Goal: Task Accomplishment & Management: Use online tool/utility

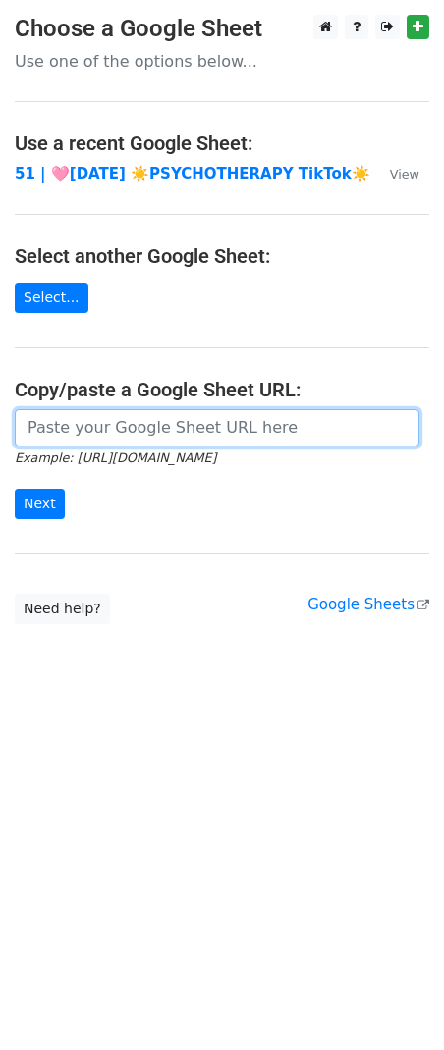
click at [198, 423] on input "url" at bounding box center [217, 427] width 404 height 37
paste input "[URL][DOMAIN_NAME]"
type input "[URL][DOMAIN_NAME]"
click at [15, 489] on input "Next" at bounding box center [40, 504] width 50 height 30
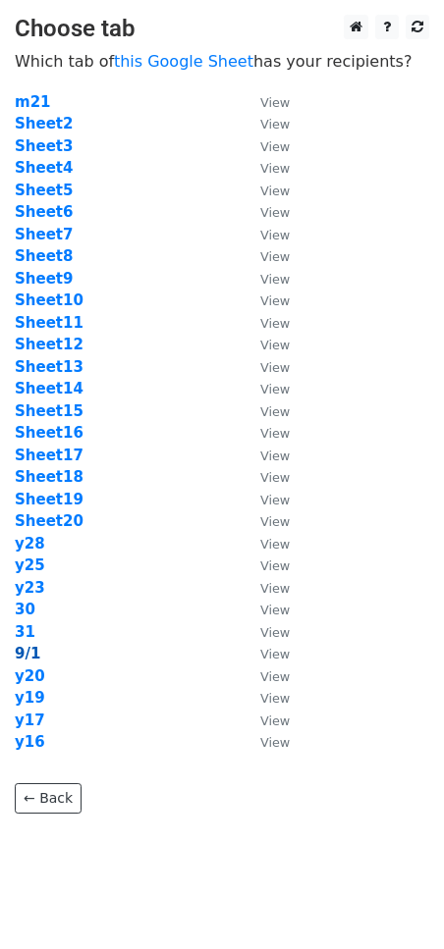
click at [18, 650] on strong "9/1" at bounding box center [28, 654] width 26 height 18
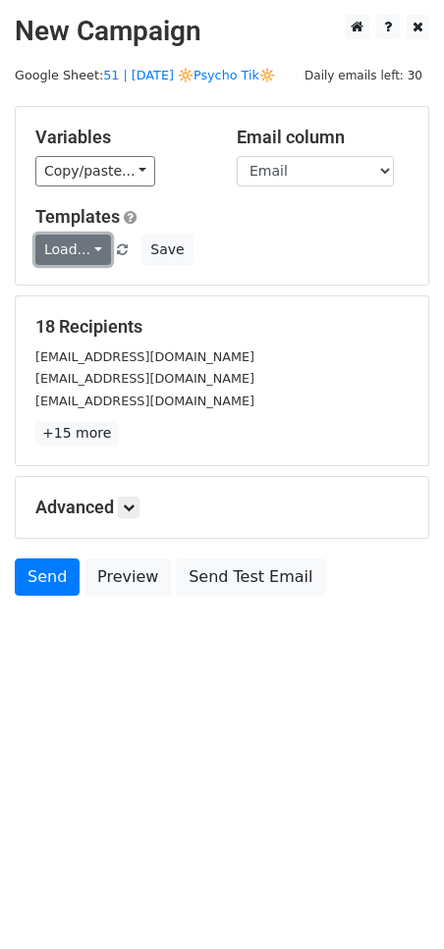
click at [87, 240] on link "Load..." at bounding box center [73, 250] width 76 height 30
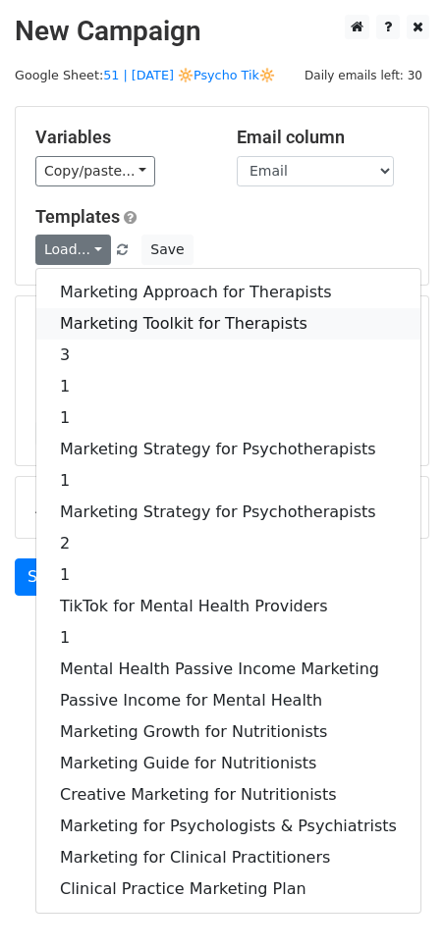
click at [106, 316] on link "Marketing Toolkit for Therapists" at bounding box center [228, 323] width 384 height 31
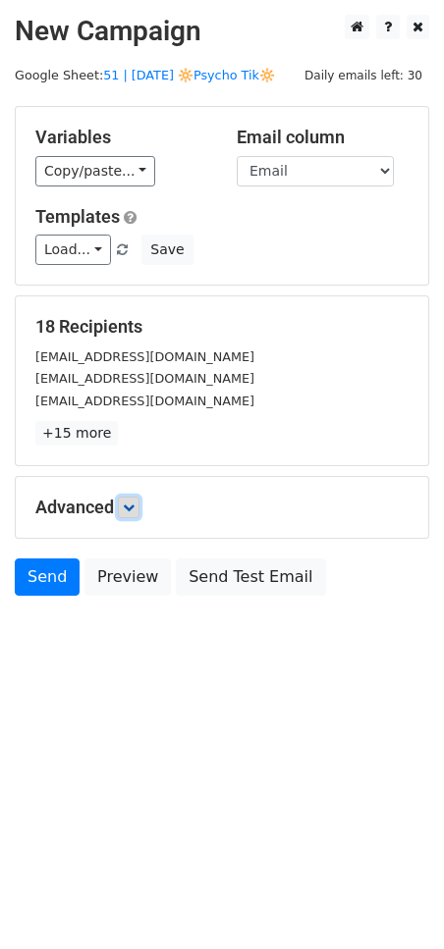
click at [132, 505] on icon at bounding box center [129, 508] width 12 height 12
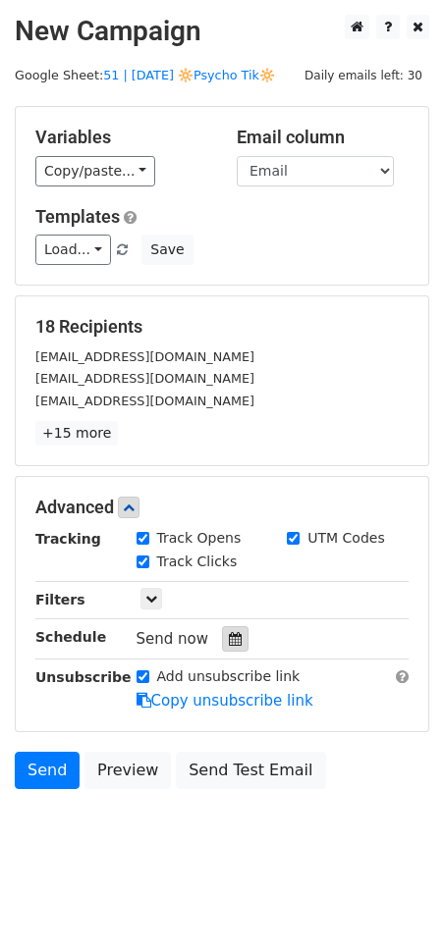
click at [229, 641] on icon at bounding box center [235, 639] width 13 height 14
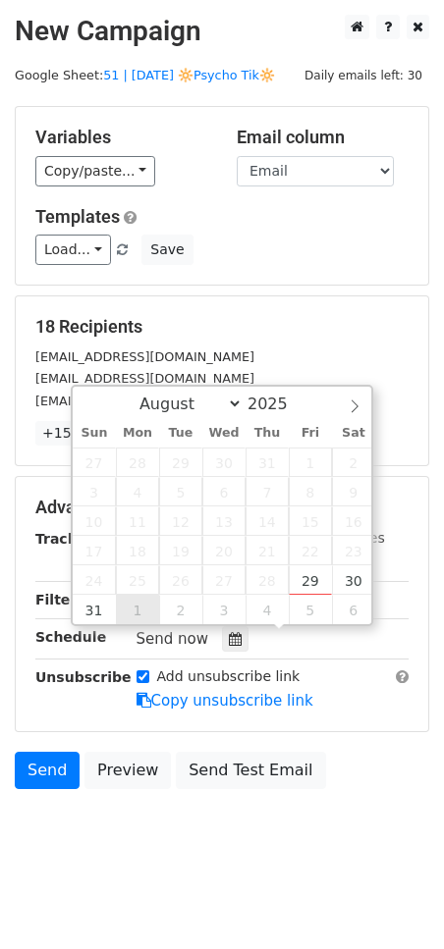
type input "2025-09-01 12:00"
select select "8"
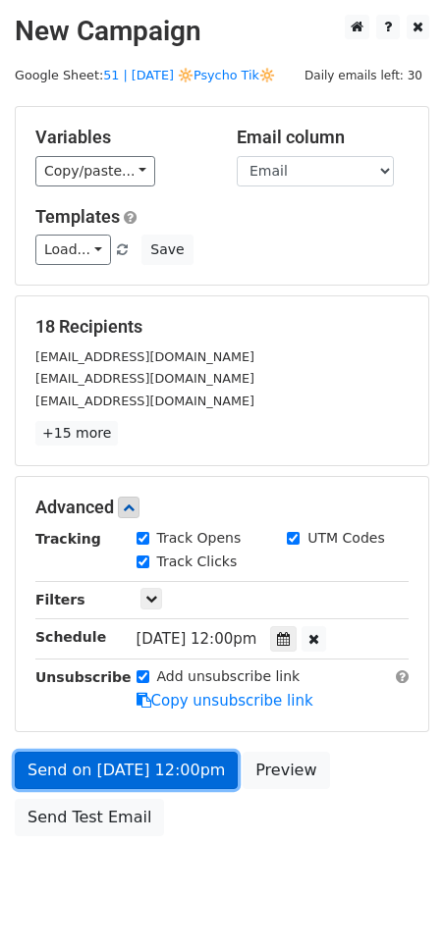
click at [132, 754] on link "Send on Sep 1 at 12:00pm" at bounding box center [126, 770] width 223 height 37
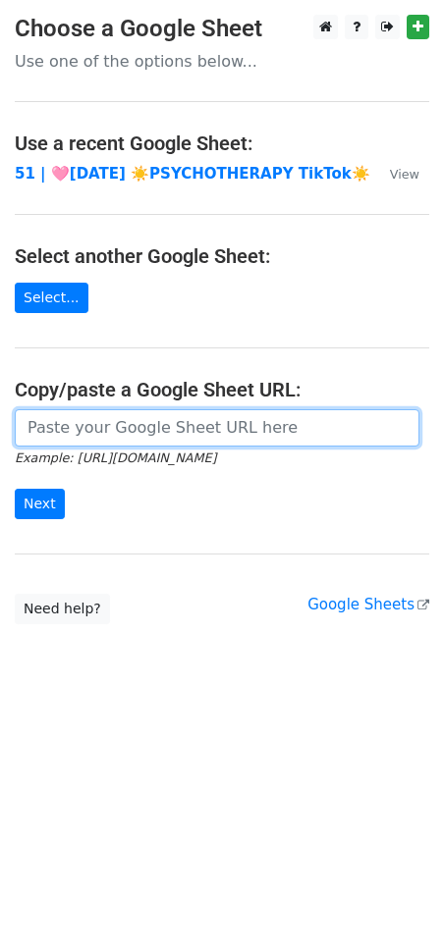
click at [185, 421] on input "url" at bounding box center [217, 427] width 404 height 37
paste input "[URL][DOMAIN_NAME]"
type input "[URL][DOMAIN_NAME]"
click at [15, 489] on input "Next" at bounding box center [40, 504] width 50 height 30
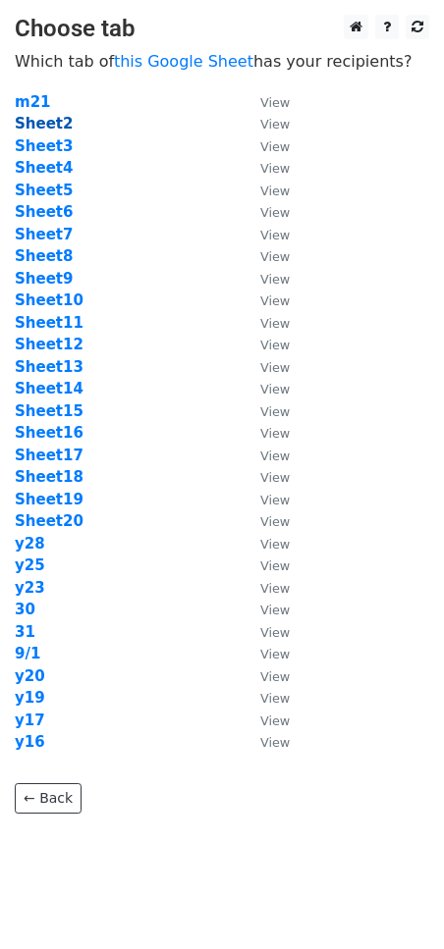
click at [65, 125] on strong "Sheet2" at bounding box center [44, 124] width 58 height 18
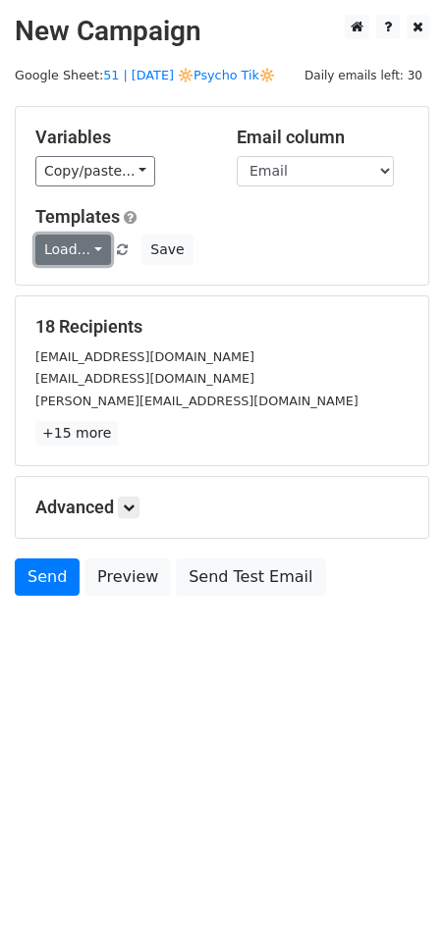
click at [79, 240] on link "Load..." at bounding box center [73, 250] width 76 height 30
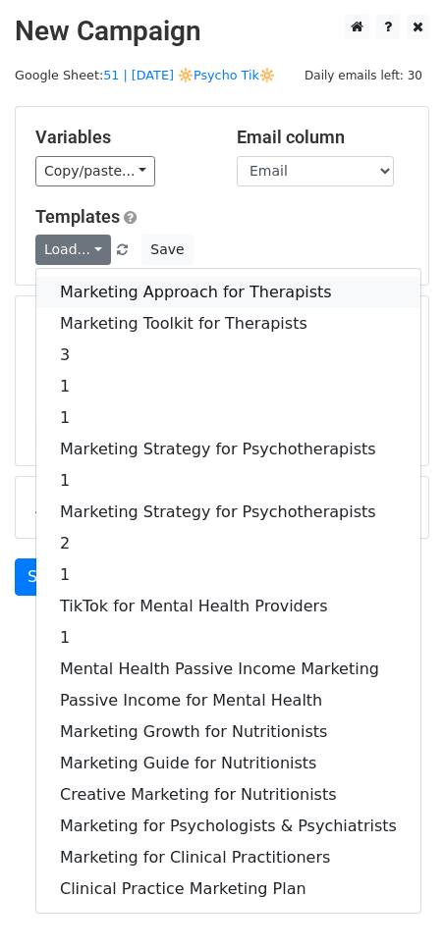
click at [100, 285] on link "Marketing Approach for Therapists" at bounding box center [228, 292] width 384 height 31
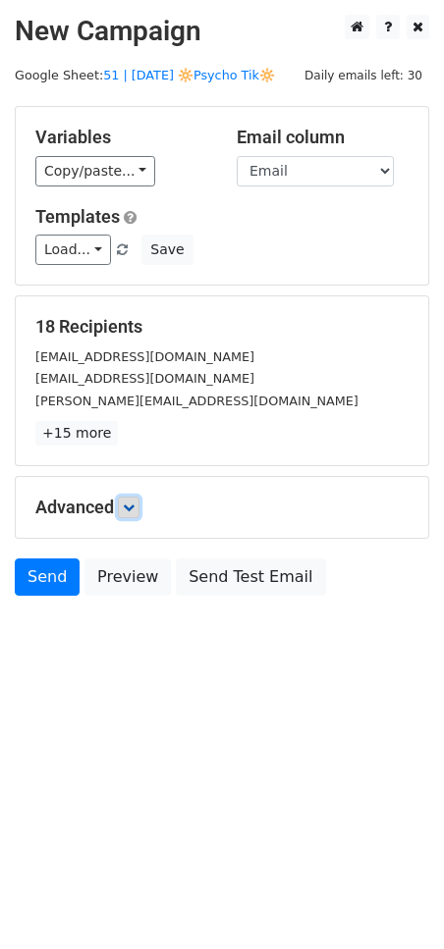
click at [134, 509] on icon at bounding box center [129, 508] width 12 height 12
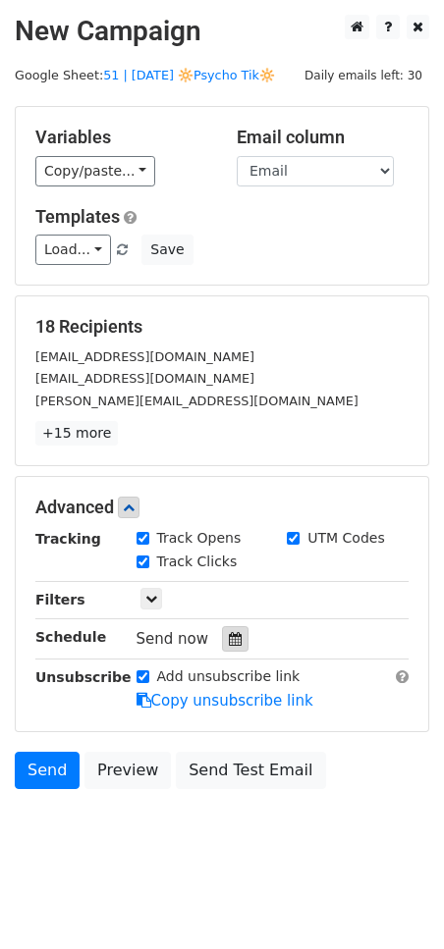
click at [232, 642] on icon at bounding box center [235, 639] width 13 height 14
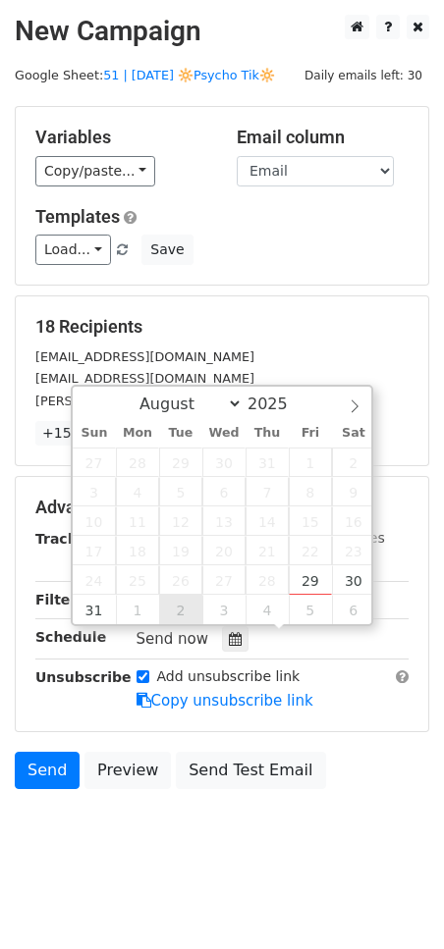
type input "2025-09-02 12:00"
select select "8"
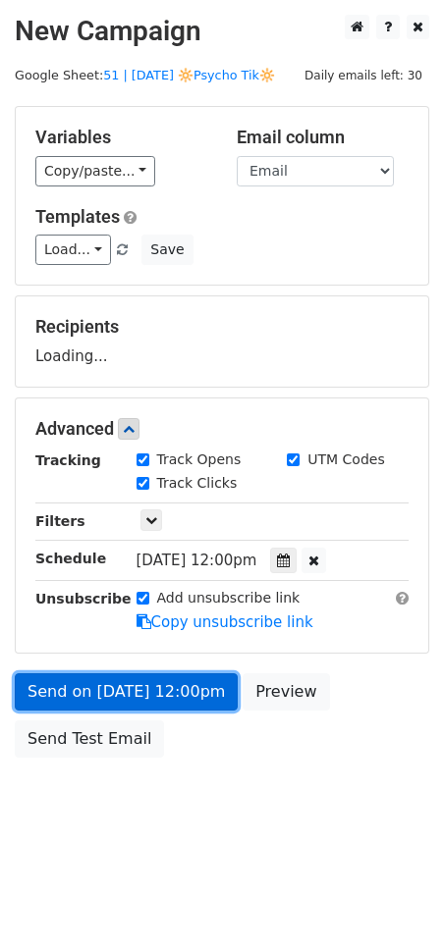
click at [146, 690] on link "Send on Sep 2 at 12:00pm" at bounding box center [126, 691] width 223 height 37
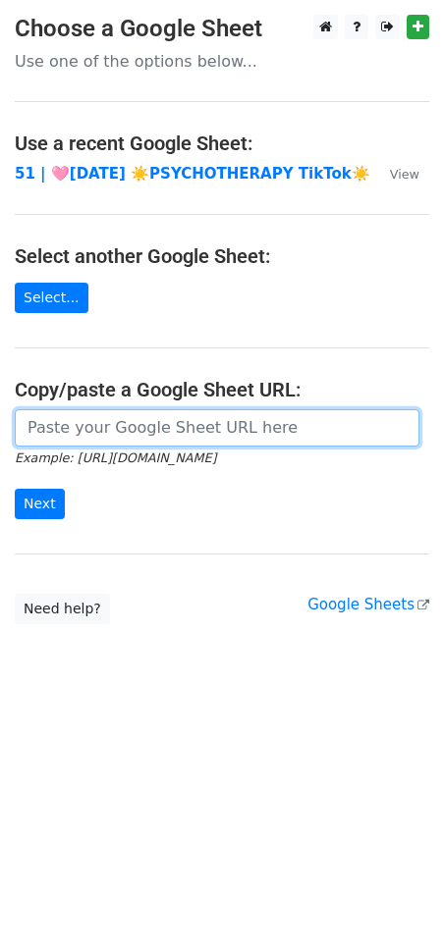
click at [200, 426] on input "url" at bounding box center [217, 427] width 404 height 37
paste input "[URL][DOMAIN_NAME]"
type input "[URL][DOMAIN_NAME]"
click at [15, 489] on input "Next" at bounding box center [40, 504] width 50 height 30
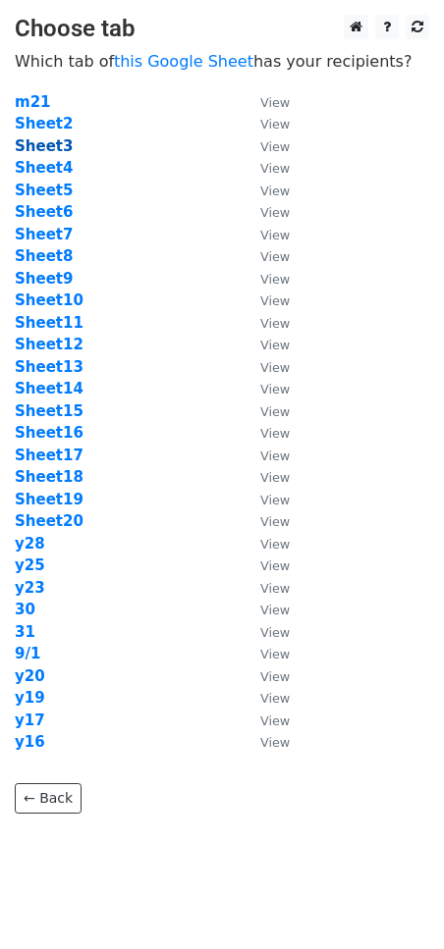
click at [44, 148] on strong "Sheet3" at bounding box center [44, 146] width 58 height 18
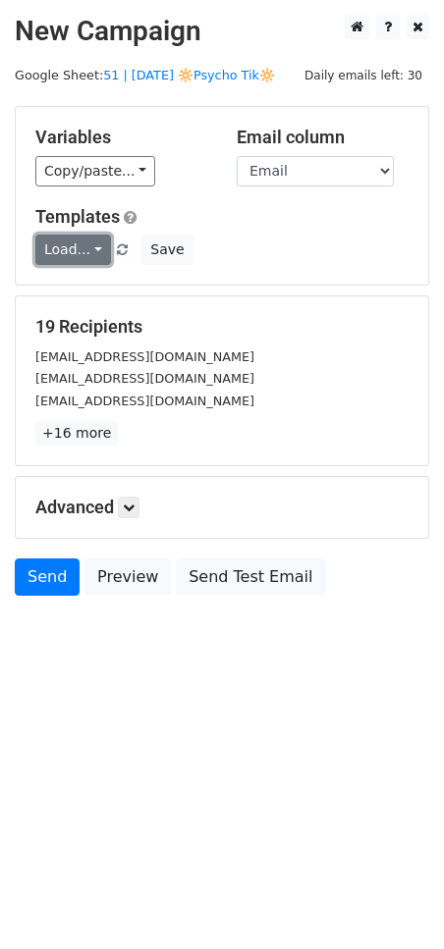
click at [94, 252] on link "Load..." at bounding box center [73, 250] width 76 height 30
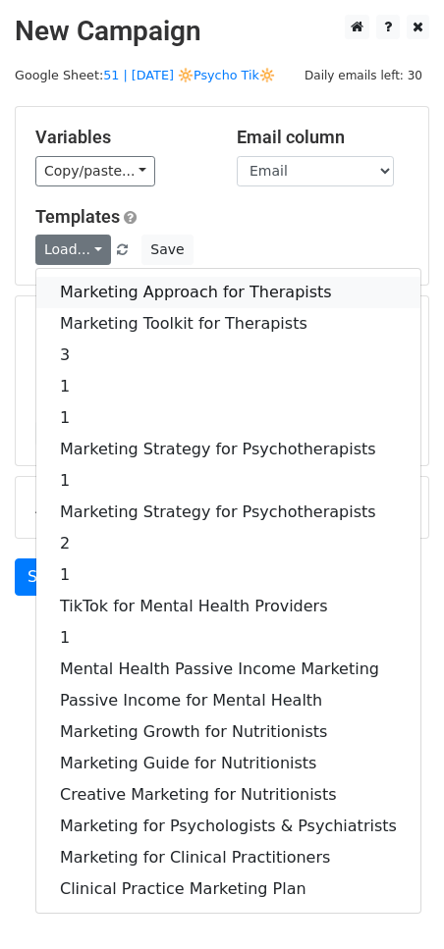
click at [139, 293] on link "Marketing Approach for Therapists" at bounding box center [228, 292] width 384 height 31
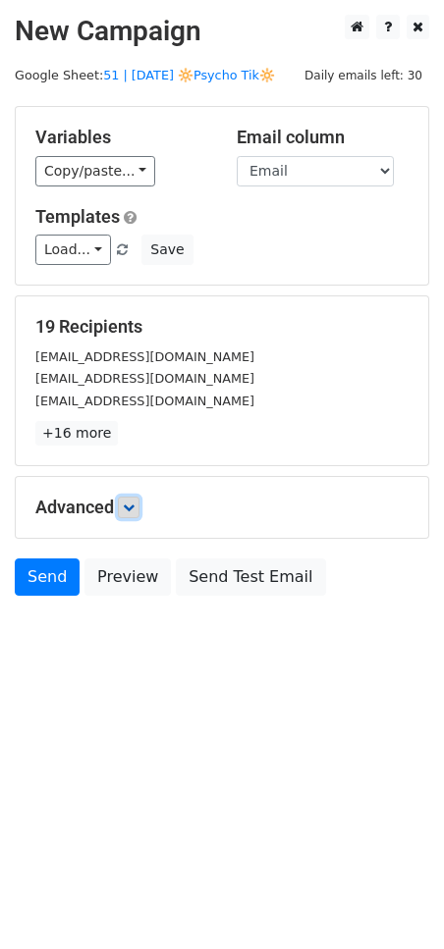
click at [138, 507] on link at bounding box center [129, 508] width 22 height 22
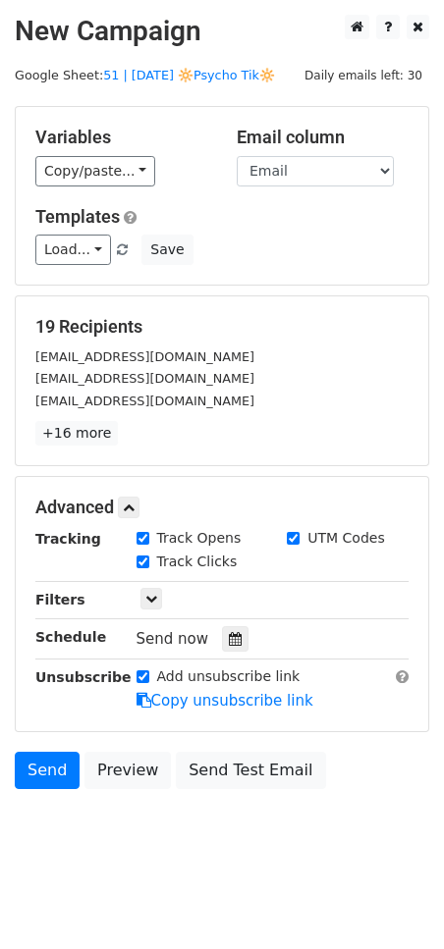
click at [240, 635] on div "Send now" at bounding box center [251, 639] width 231 height 27
click at [232, 639] on icon at bounding box center [235, 639] width 13 height 14
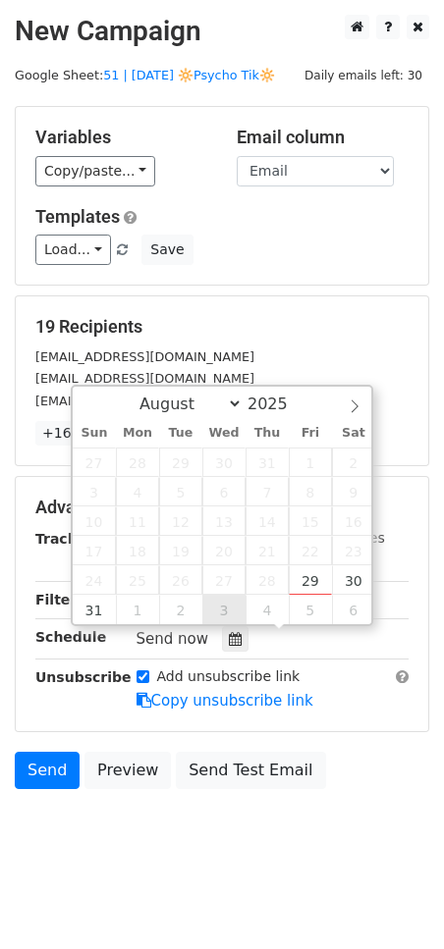
type input "2025-09-03 12:00"
select select "8"
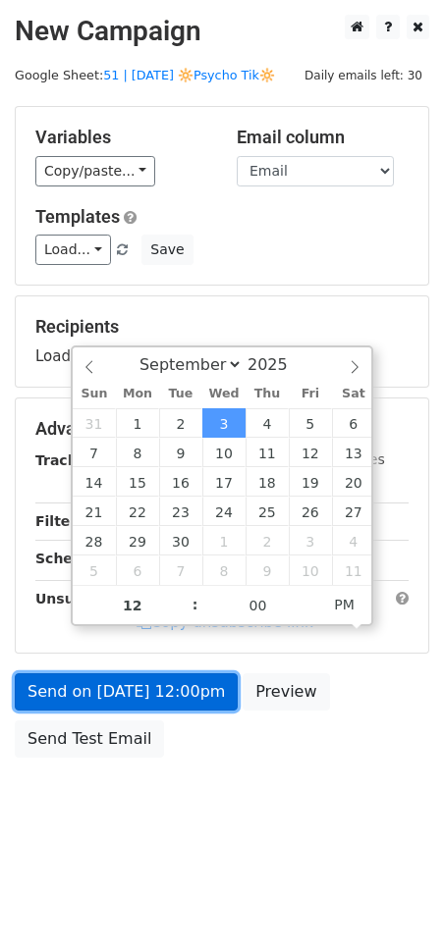
click at [167, 700] on link "Send on Sep 3 at 12:00pm" at bounding box center [126, 691] width 223 height 37
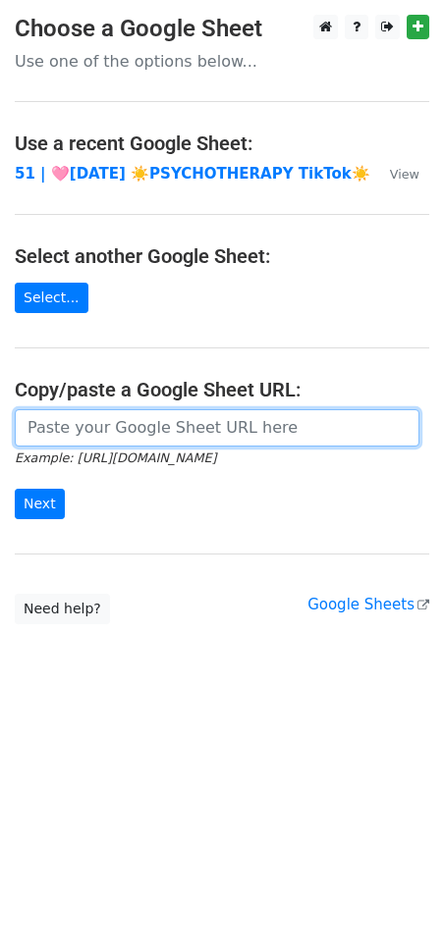
click at [116, 412] on input "url" at bounding box center [217, 427] width 404 height 37
paste input "https://docs.google.com/spreadsheets/d/1_bAtzNeXIeZMvwCAQg3ZPtHMqdKKzbUe4xBUcQr…"
type input "https://docs.google.com/spreadsheets/d/1_bAtzNeXIeZMvwCAQg3ZPtHMqdKKzbUe4xBUcQr…"
click at [15, 489] on input "Next" at bounding box center [40, 504] width 50 height 30
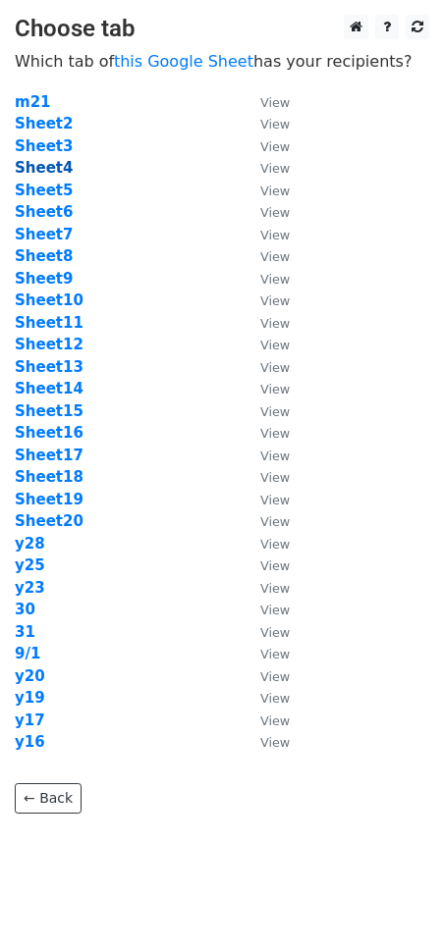
click at [47, 168] on strong "Sheet4" at bounding box center [44, 168] width 58 height 18
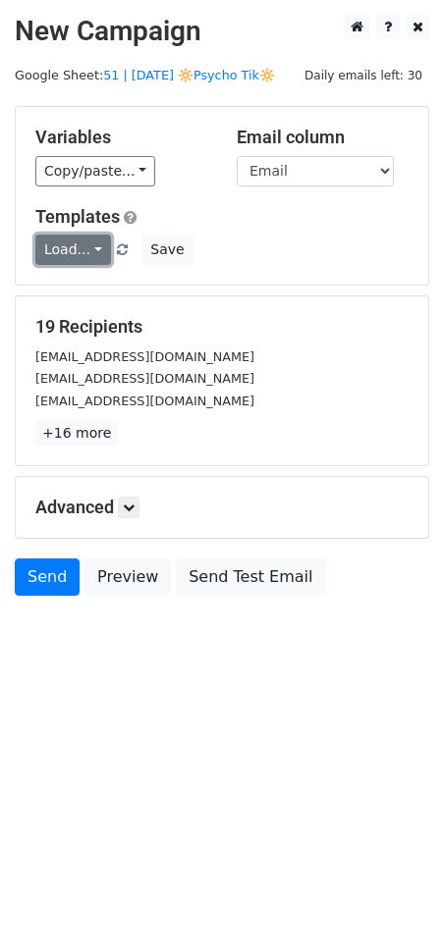
click at [64, 243] on link "Load..." at bounding box center [73, 250] width 76 height 30
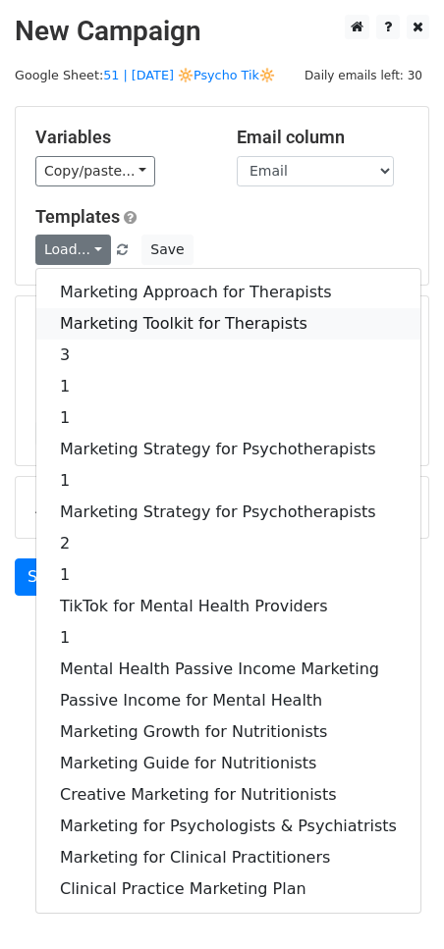
click at [100, 313] on link "Marketing Toolkit for Therapists" at bounding box center [228, 323] width 384 height 31
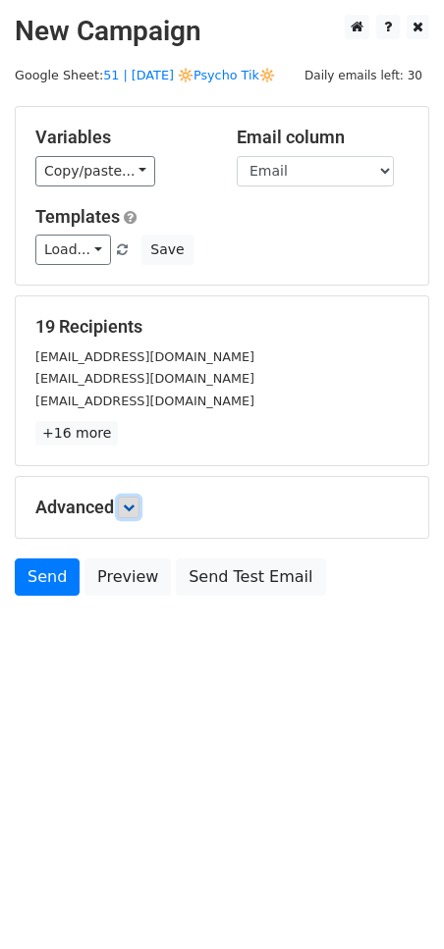
click at [139, 506] on link at bounding box center [129, 508] width 22 height 22
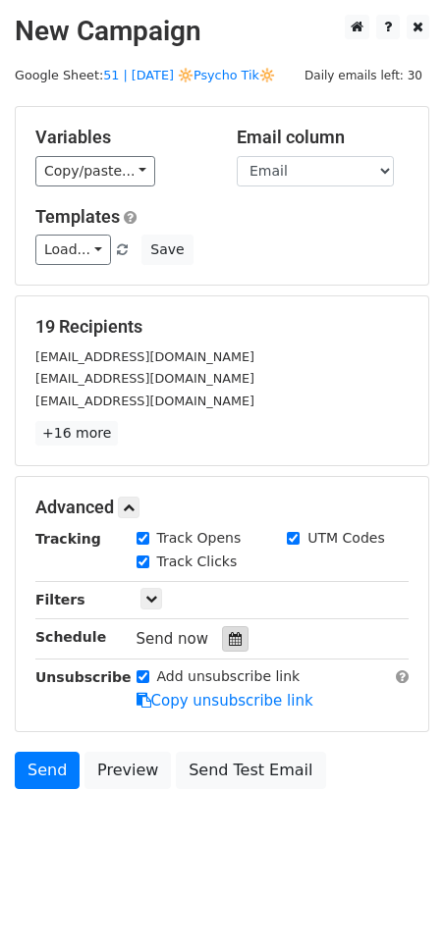
click at [229, 635] on icon at bounding box center [235, 639] width 13 height 14
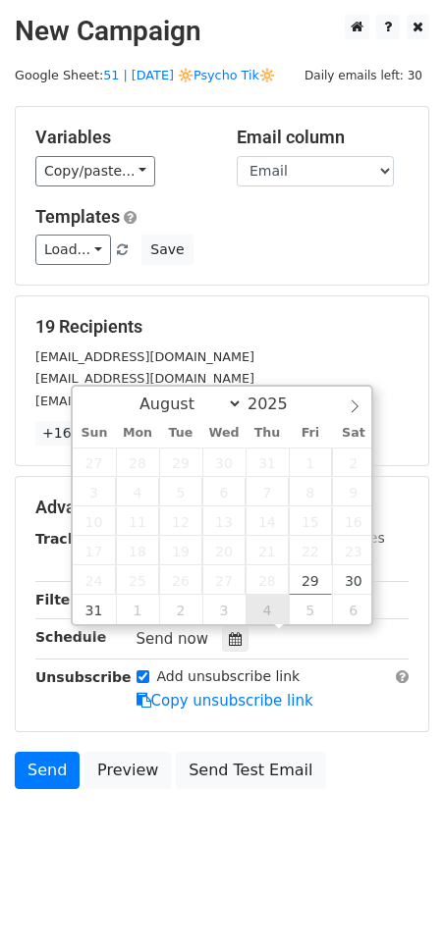
type input "2025-09-04 12:00"
select select "8"
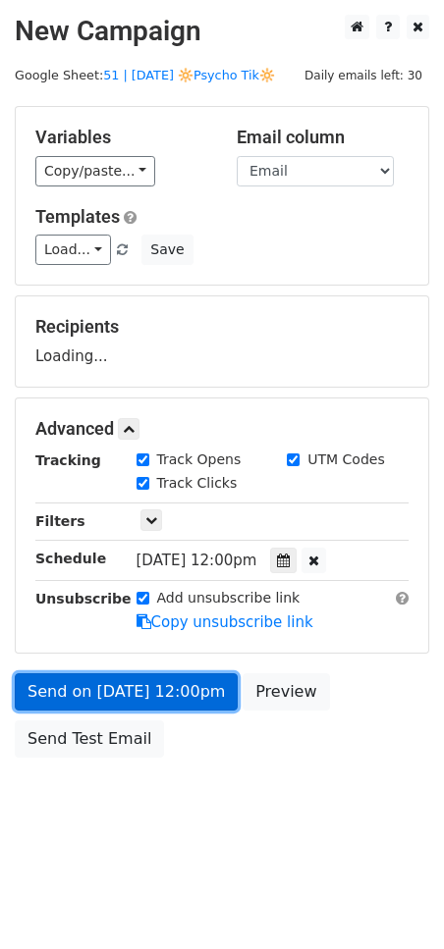
click at [184, 699] on link "Send on Sep 4 at 12:00pm" at bounding box center [126, 691] width 223 height 37
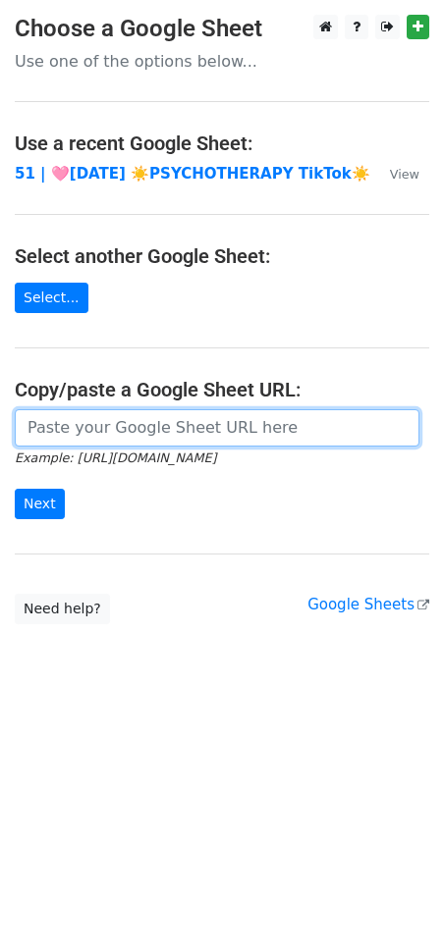
click at [240, 431] on input "url" at bounding box center [217, 427] width 404 height 37
paste input "https://docs.google.com/spreadsheets/d/1_bAtzNeXIeZMvwCAQg3ZPtHMqdKKzbUe4xBUcQr…"
type input "https://docs.google.com/spreadsheets/d/1_bAtzNeXIeZMvwCAQg3ZPtHMqdKKzbUe4xBUcQr…"
click at [15, 489] on input "Next" at bounding box center [40, 504] width 50 height 30
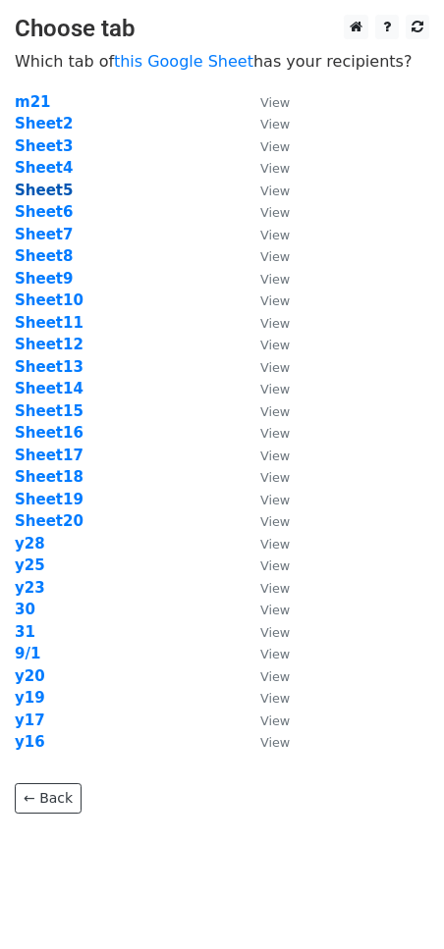
click at [55, 189] on strong "Sheet5" at bounding box center [44, 191] width 58 height 18
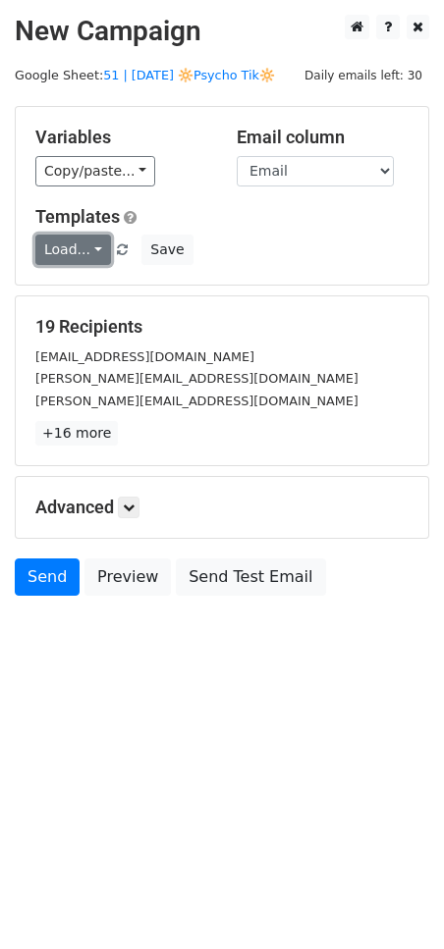
click at [82, 251] on link "Load..." at bounding box center [73, 250] width 76 height 30
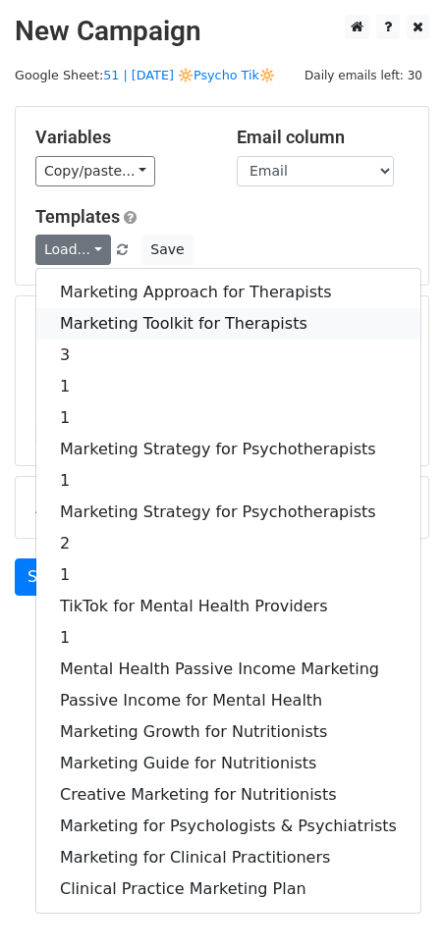
click at [129, 324] on link "Marketing Toolkit for Therapists" at bounding box center [228, 323] width 384 height 31
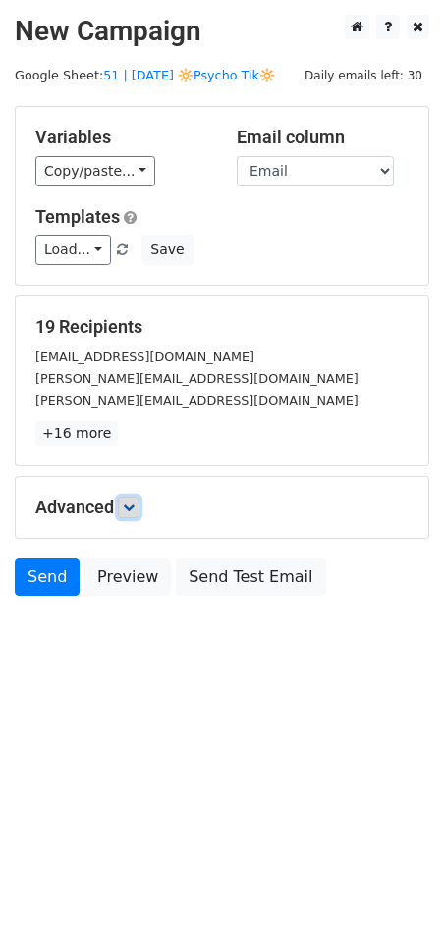
click at [138, 515] on link at bounding box center [129, 508] width 22 height 22
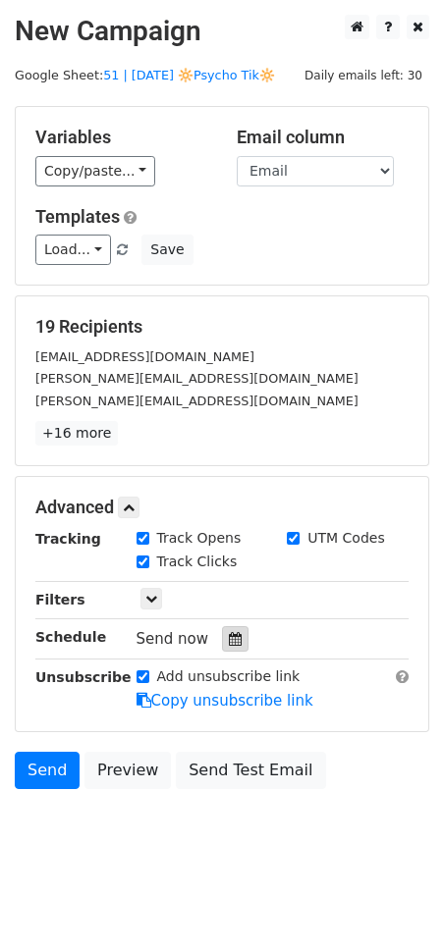
click at [229, 639] on icon at bounding box center [235, 639] width 13 height 14
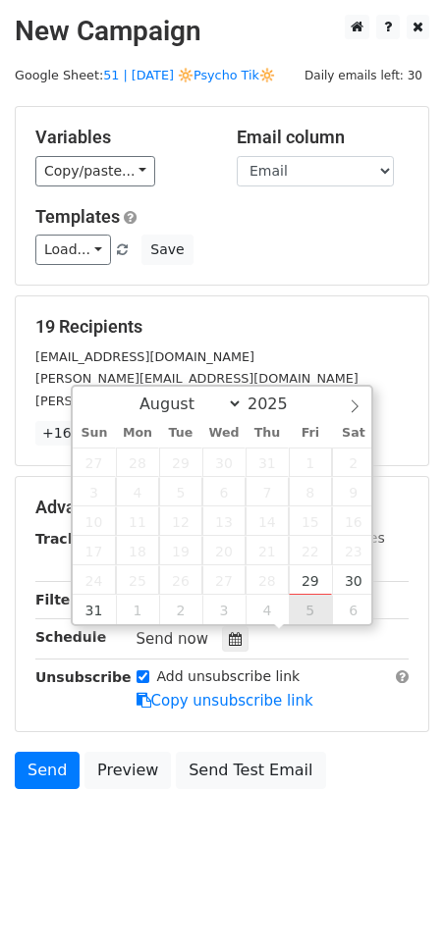
type input "[DATE] 12:00"
select select "8"
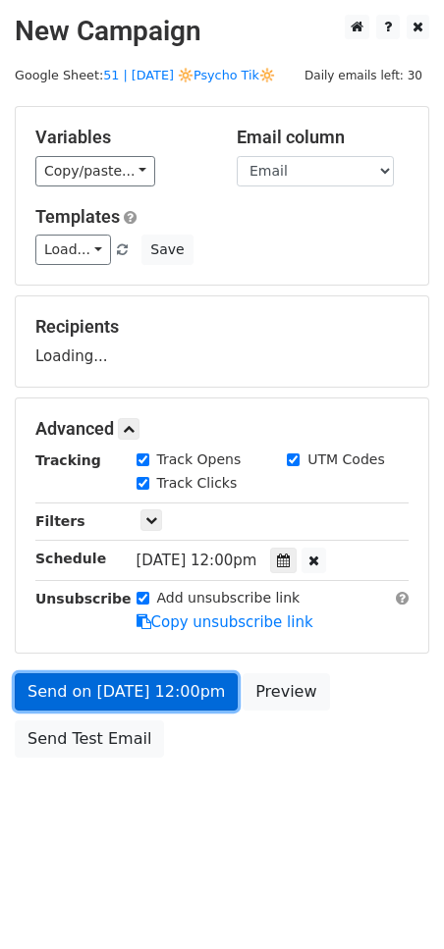
click at [185, 689] on link "Send on [DATE] 12:00pm" at bounding box center [126, 691] width 223 height 37
